Goal: Task Accomplishment & Management: Manage account settings

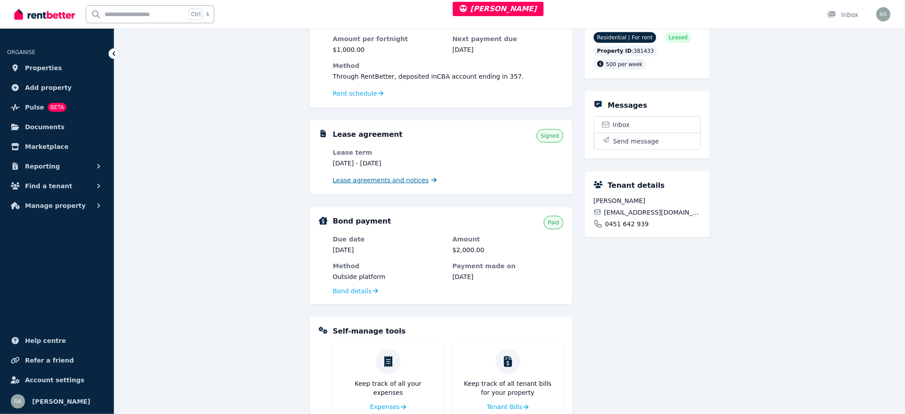
scroll to position [238, 0]
click at [391, 178] on span "Lease agreements and notices" at bounding box center [381, 179] width 96 height 9
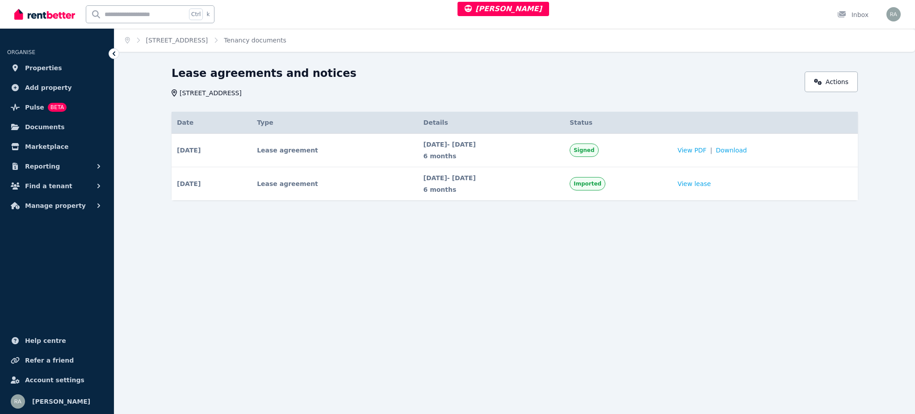
click at [711, 155] on td "View PDF | Download" at bounding box center [765, 150] width 186 height 33
click at [706, 150] on span "View PDF" at bounding box center [691, 150] width 29 height 9
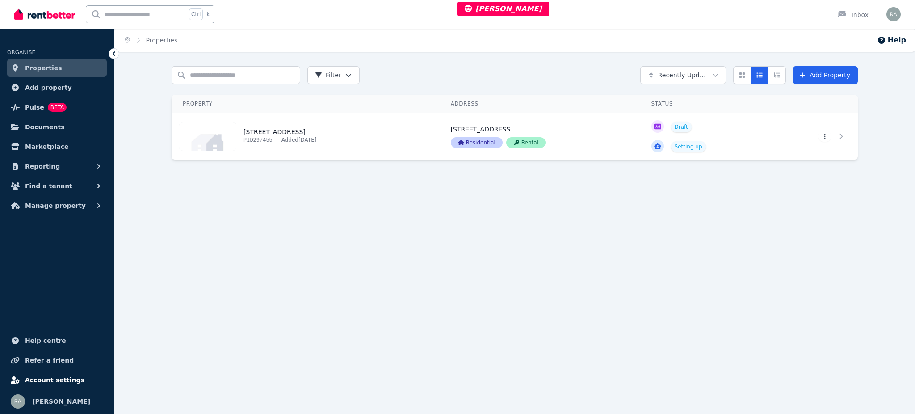
click at [52, 378] on span "Account settings" at bounding box center [54, 379] width 59 height 11
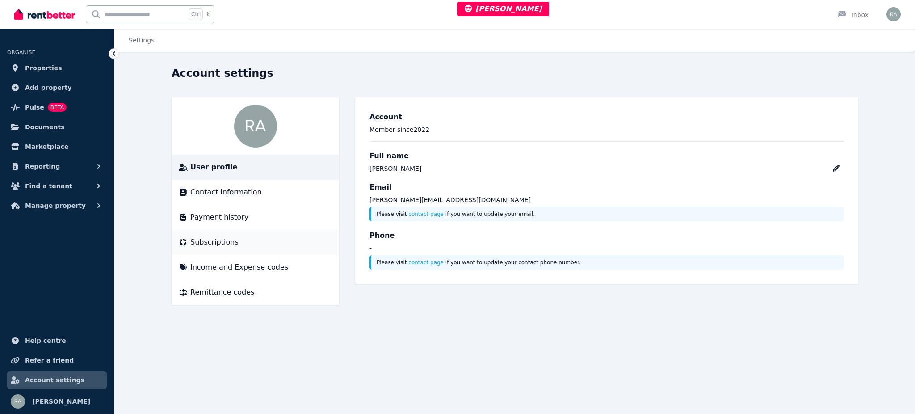
click at [216, 239] on span "Subscriptions" at bounding box center [214, 242] width 48 height 11
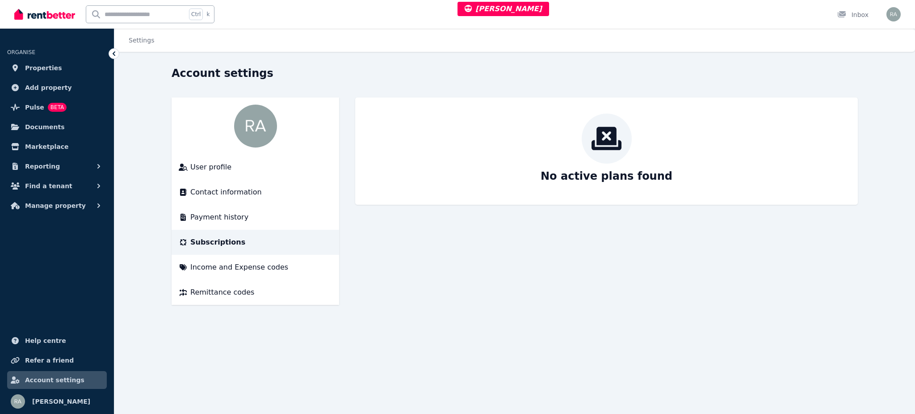
click at [217, 242] on span "Subscriptions" at bounding box center [217, 242] width 55 height 11
click at [213, 217] on span "Payment history" at bounding box center [219, 217] width 58 height 11
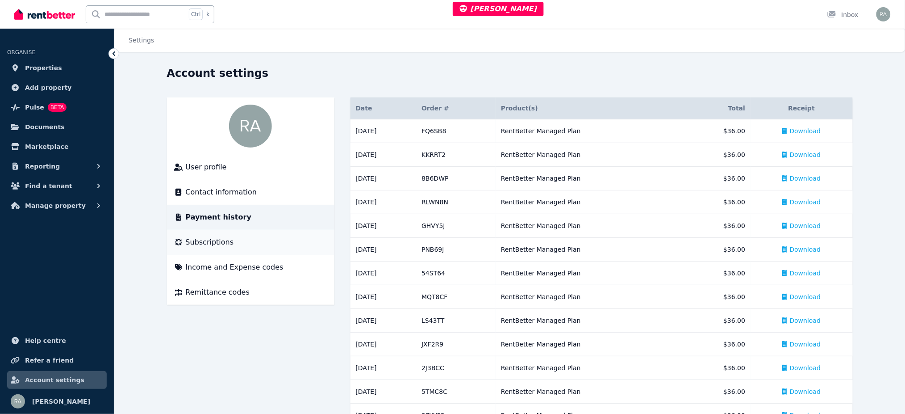
click at [203, 238] on span "Subscriptions" at bounding box center [210, 242] width 48 height 11
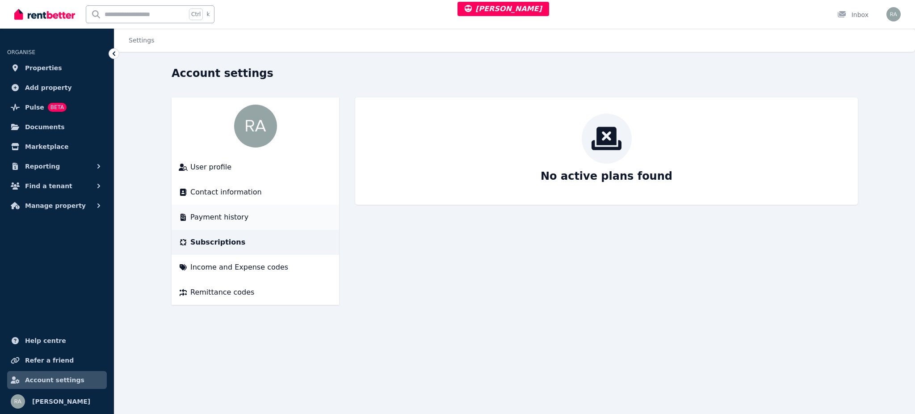
click at [203, 218] on span "Payment history" at bounding box center [219, 217] width 58 height 11
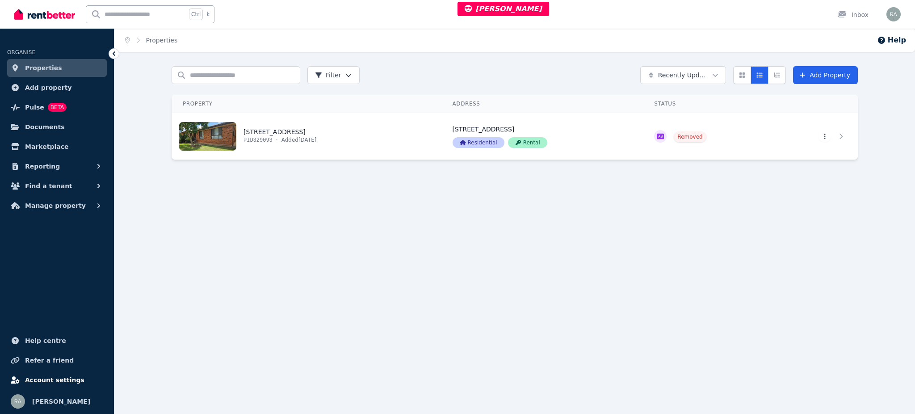
click at [56, 380] on span "Account settings" at bounding box center [54, 379] width 59 height 11
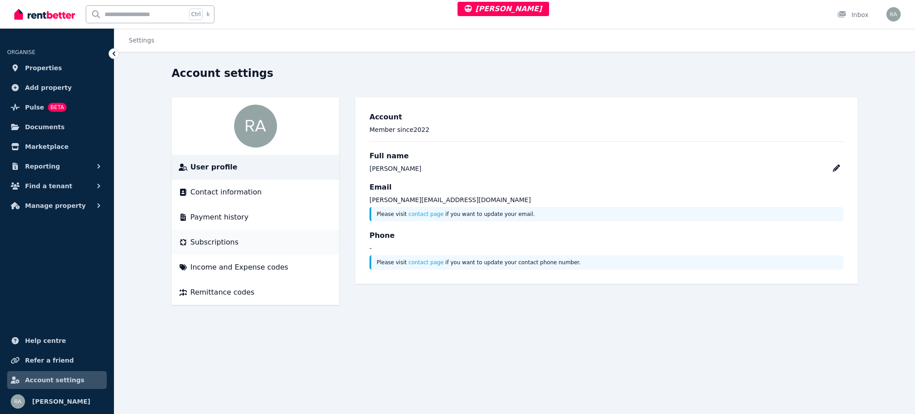
click at [233, 247] on div "Subscriptions" at bounding box center [255, 242] width 153 height 11
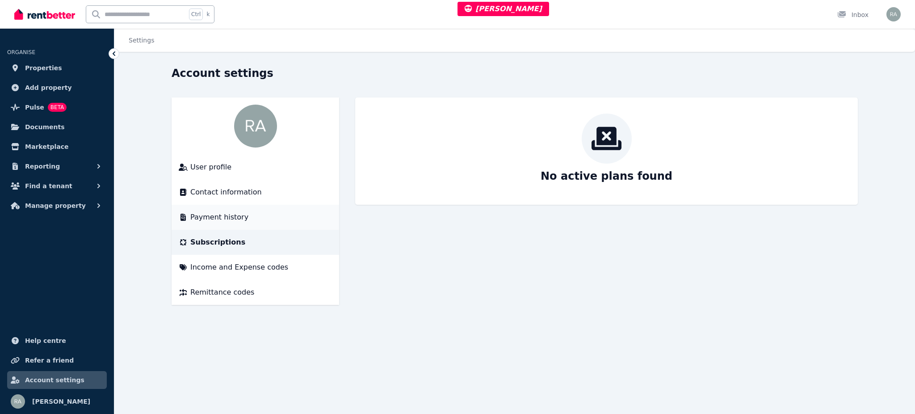
click at [247, 219] on div "Payment history" at bounding box center [255, 217] width 153 height 11
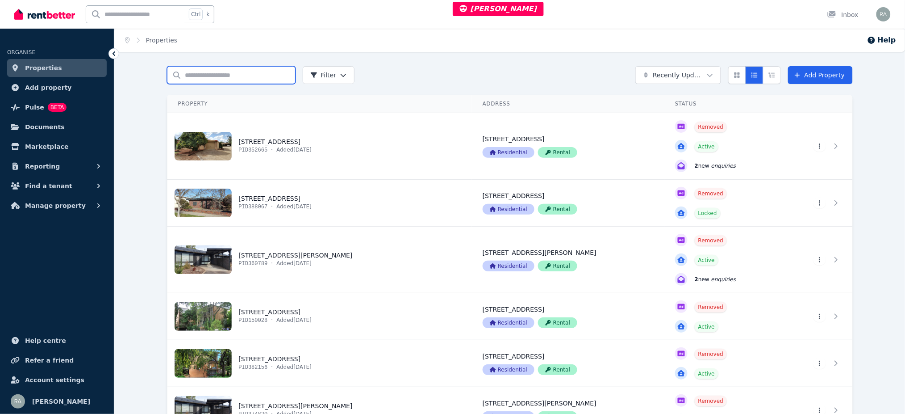
click at [248, 71] on input "Search properties" at bounding box center [231, 75] width 129 height 18
paste input "**********"
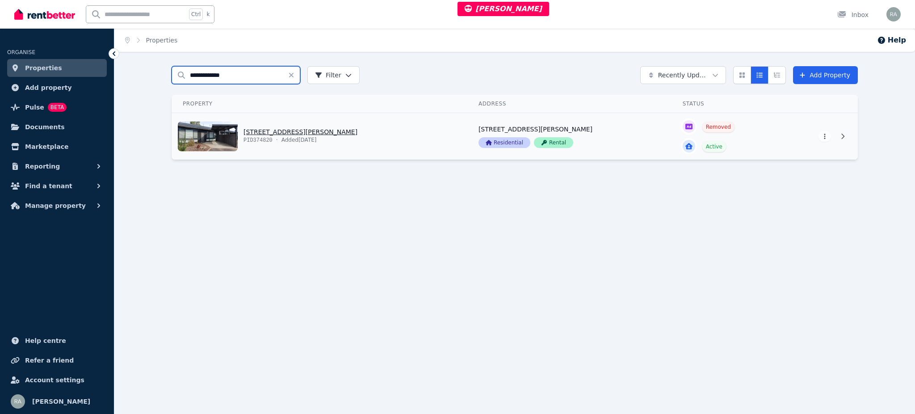
type input "**********"
click at [388, 121] on link "View property details" at bounding box center [320, 136] width 296 height 46
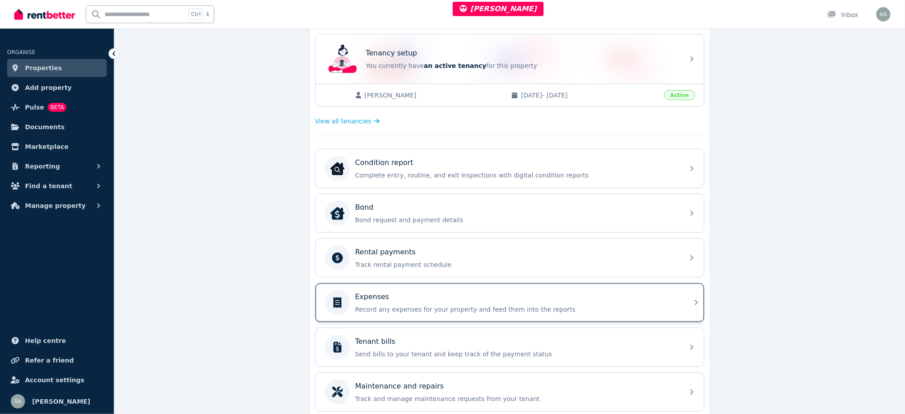
scroll to position [177, 0]
click at [379, 293] on p "Expenses" at bounding box center [372, 295] width 34 height 11
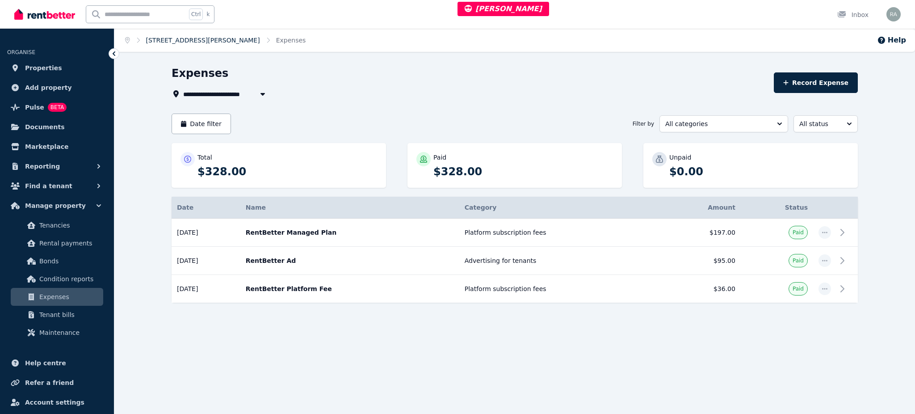
click at [184, 37] on link "4/21 Mason St, Shepparton" at bounding box center [203, 40] width 114 height 7
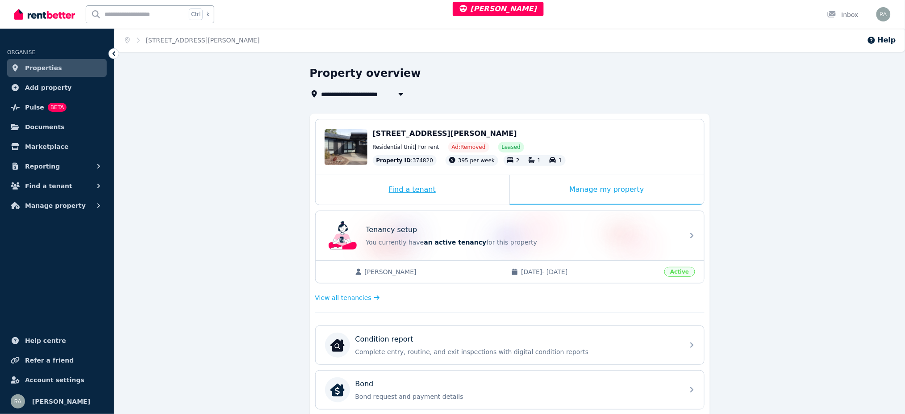
click at [479, 181] on div "Find a tenant" at bounding box center [413, 189] width 194 height 29
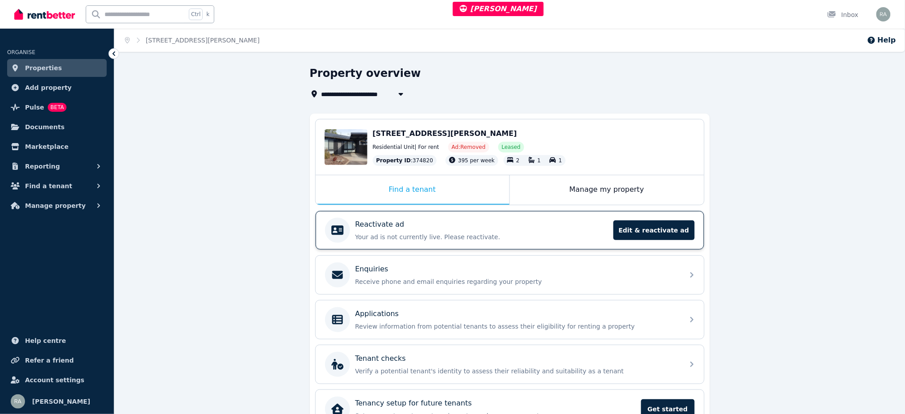
click at [467, 232] on p "Your ad is not currently live. Please reactivate." at bounding box center [481, 236] width 253 height 9
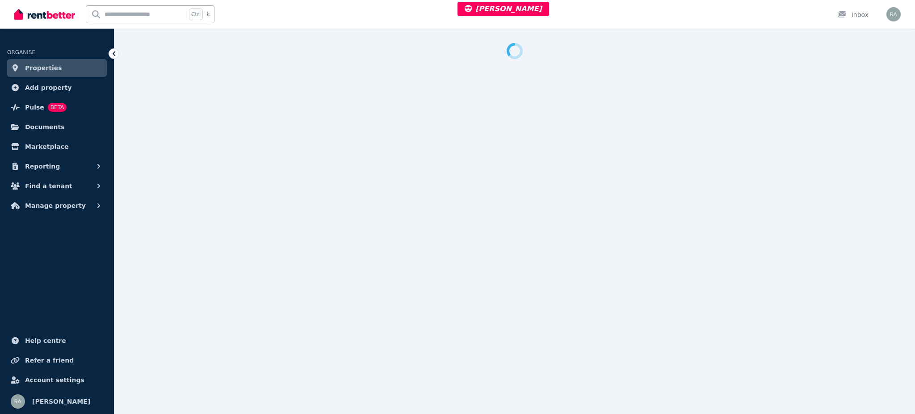
select select "***"
select select "**********"
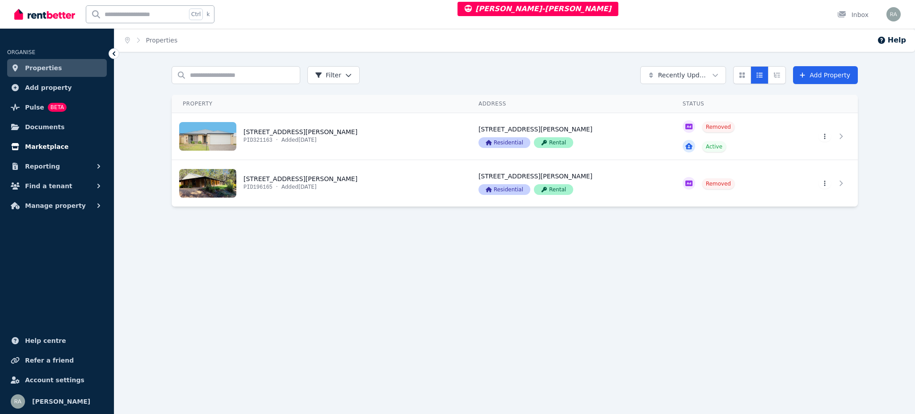
click at [49, 150] on span "Marketplace" at bounding box center [46, 146] width 43 height 11
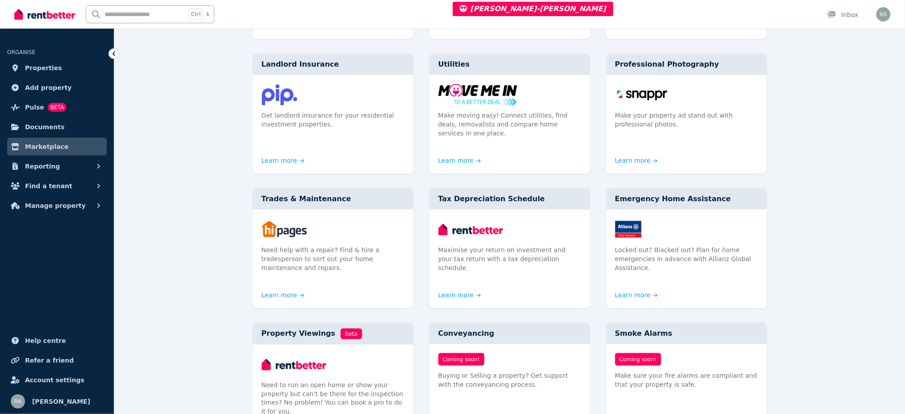
scroll to position [215, 0]
